Goal: Check status: Check status

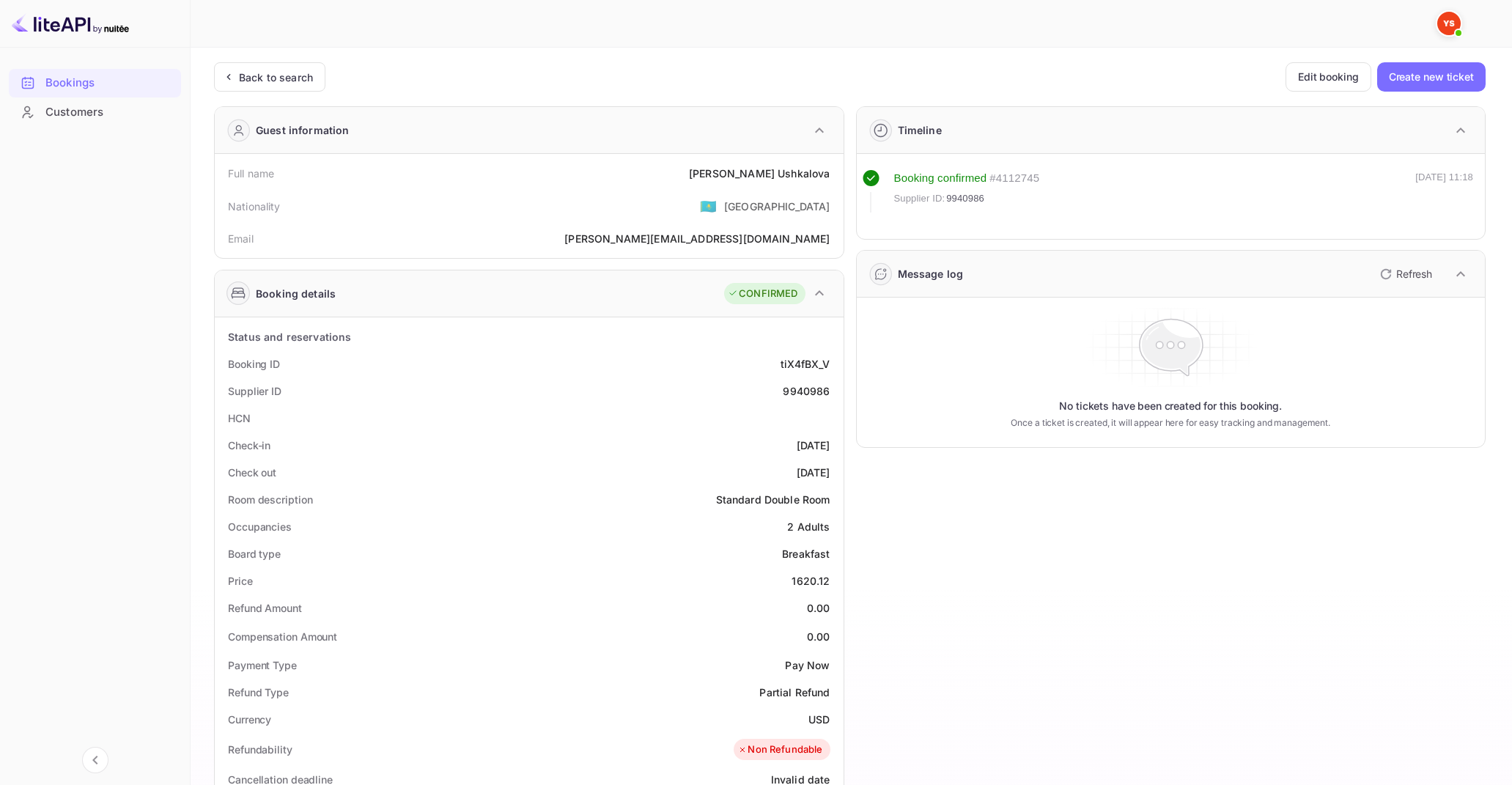
click at [263, 84] on div "Back to search" at bounding box center [270, 76] width 112 height 29
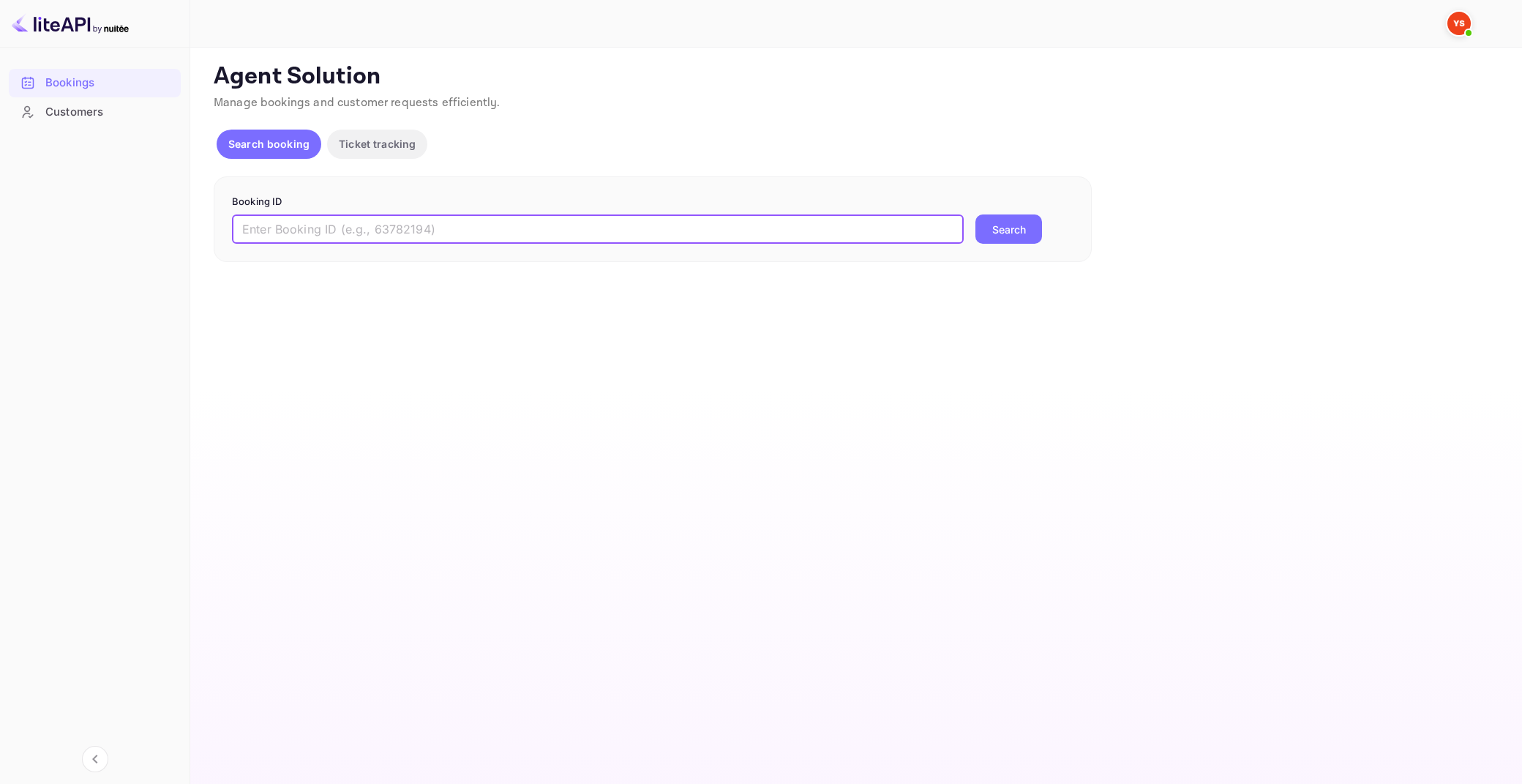
click at [328, 224] on input "text" at bounding box center [598, 229] width 732 height 29
paste input "9871278"
type input "9871278"
click at [975, 214] on button "Search" at bounding box center [1008, 229] width 66 height 29
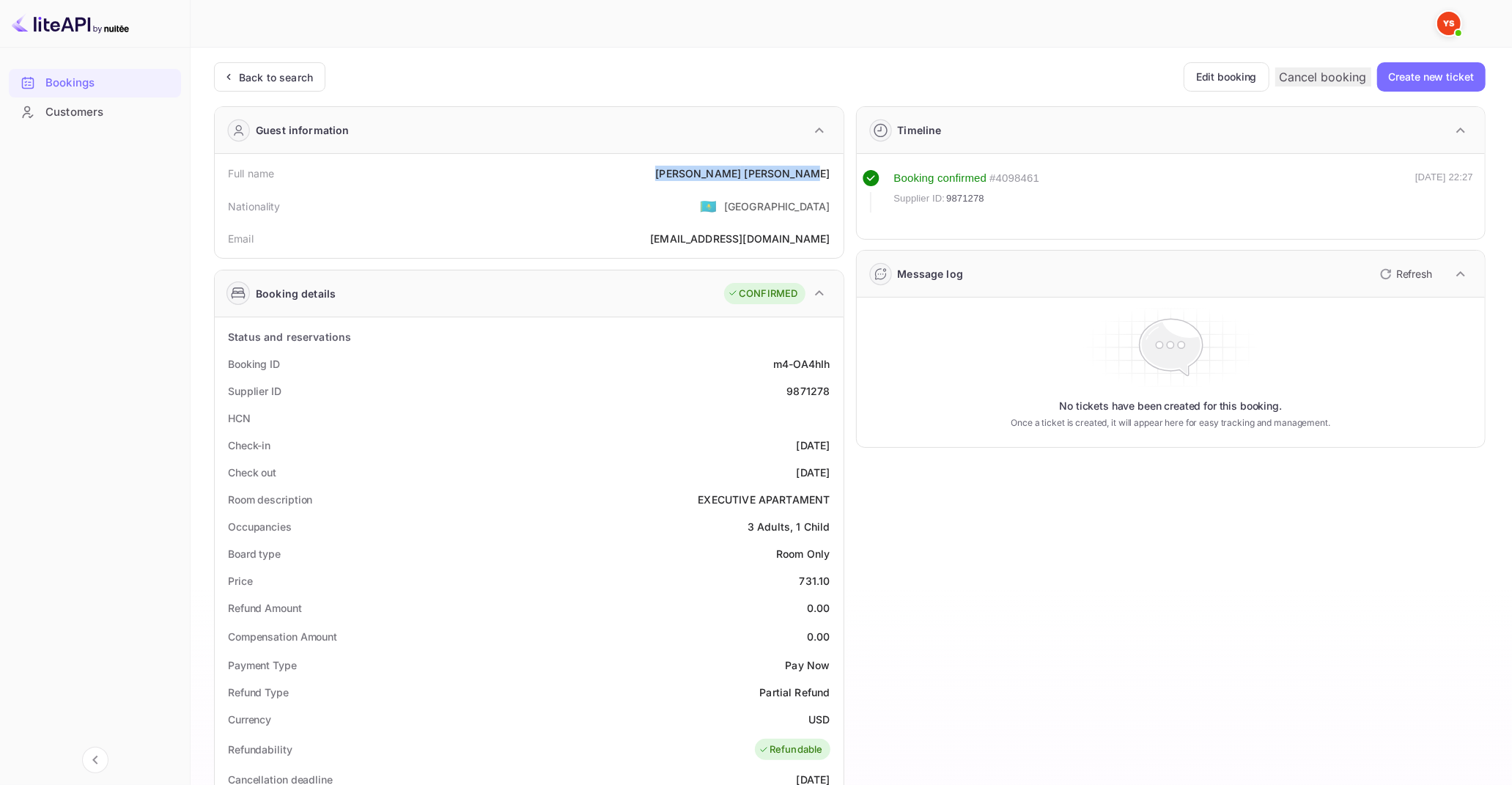
drag, startPoint x: 719, startPoint y: 171, endPoint x: 831, endPoint y: 179, distance: 112.3
click at [831, 179] on div "Full name [PERSON_NAME]" at bounding box center [529, 173] width 617 height 27
copy div "[PERSON_NAME]"
drag, startPoint x: 800, startPoint y: 578, endPoint x: 830, endPoint y: 581, distance: 30.1
click at [830, 581] on div "731.10" at bounding box center [815, 580] width 31 height 15
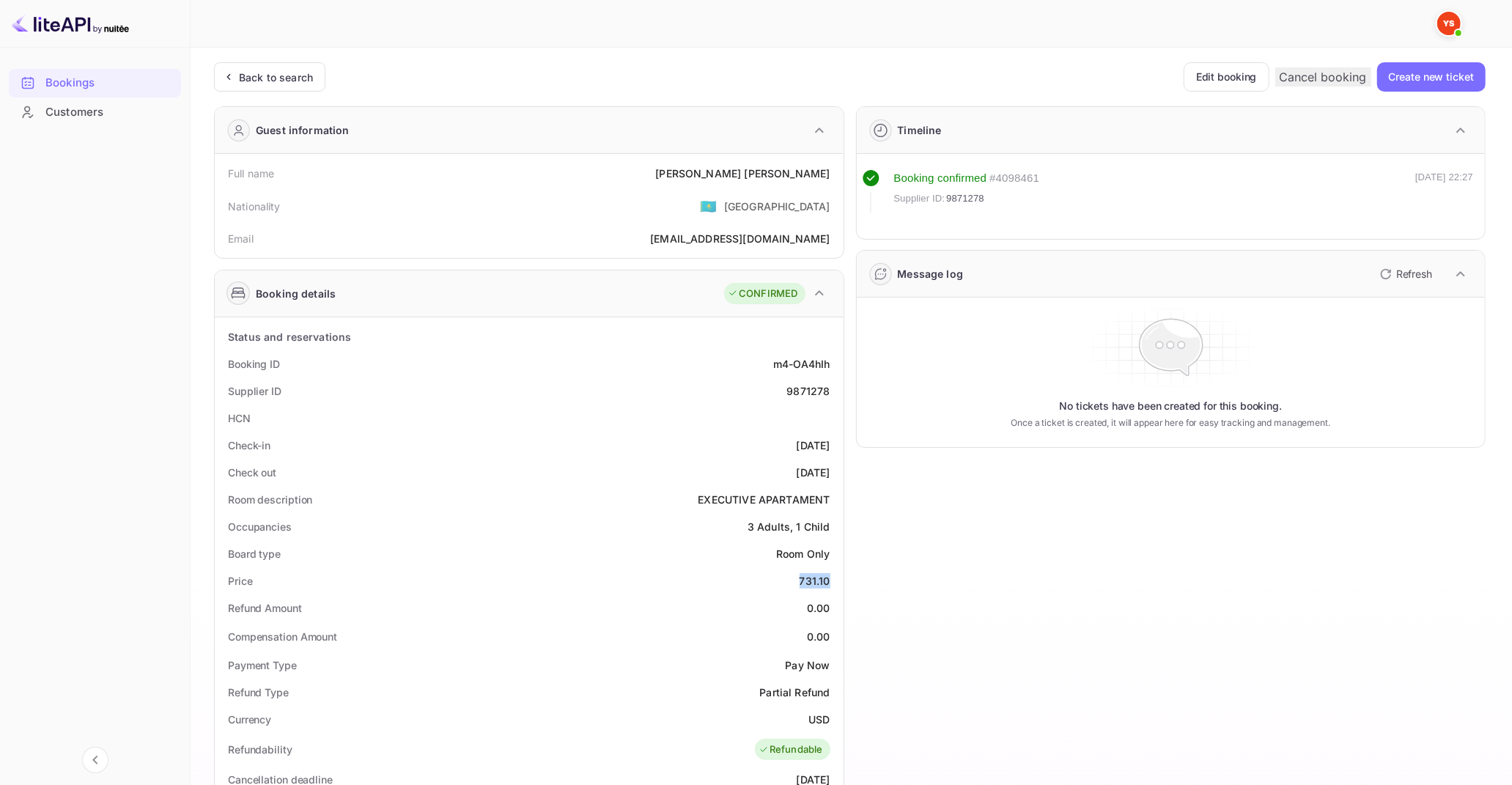
copy div "731.10"
drag, startPoint x: 810, startPoint y: 717, endPoint x: 827, endPoint y: 718, distance: 17.0
click at [827, 718] on div "USD" at bounding box center [819, 718] width 21 height 15
copy div "USD"
